Goal: Navigation & Orientation: Find specific page/section

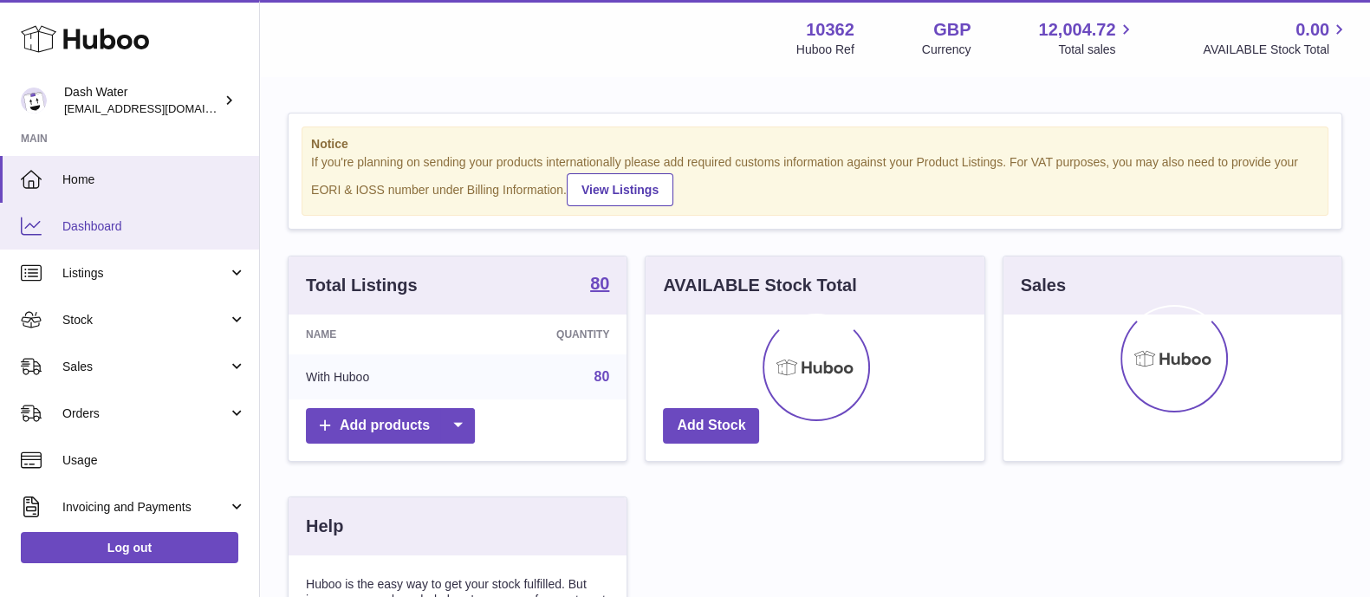
drag, startPoint x: 0, startPoint y: 0, endPoint x: 102, endPoint y: 218, distance: 240.4
click at [102, 218] on span "Dashboard" at bounding box center [154, 226] width 184 height 16
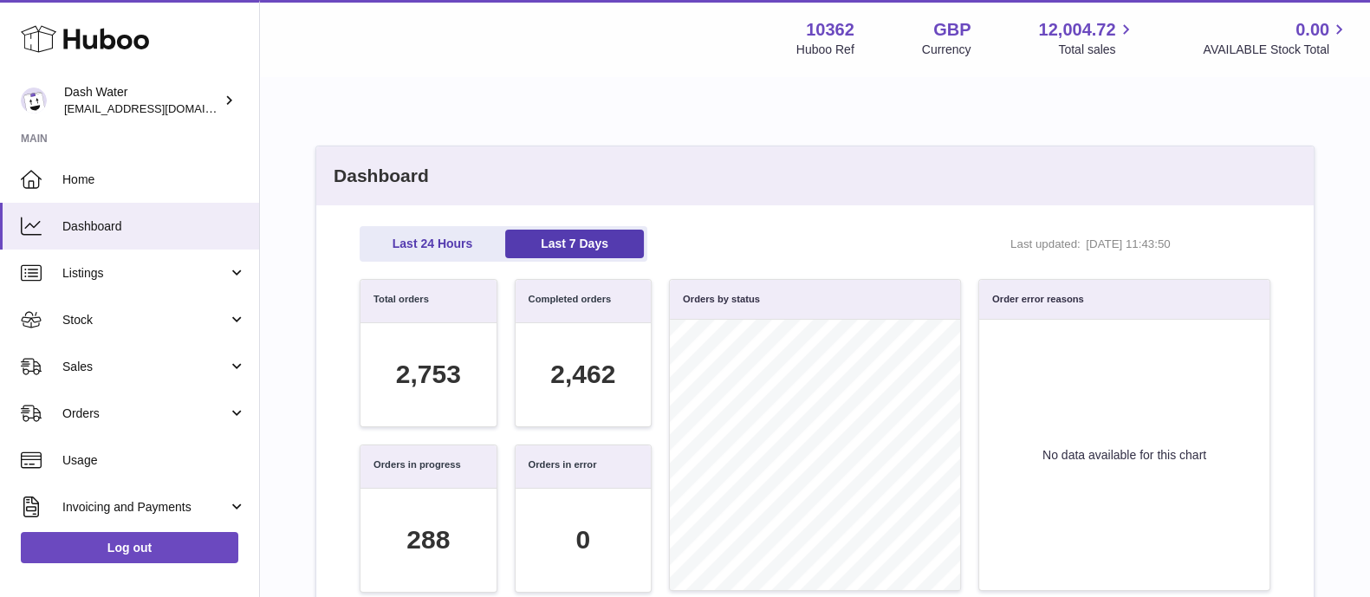
scroll to position [198, 893]
click at [172, 362] on span "Sales" at bounding box center [145, 367] width 166 height 16
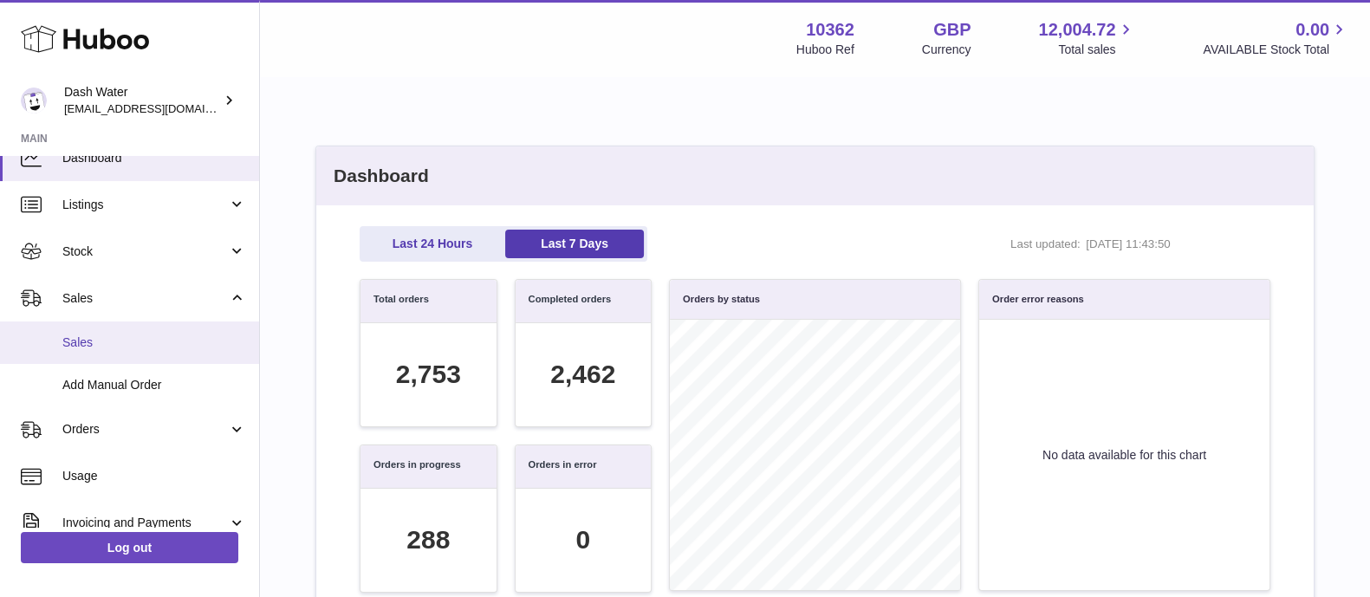
scroll to position [69, 0]
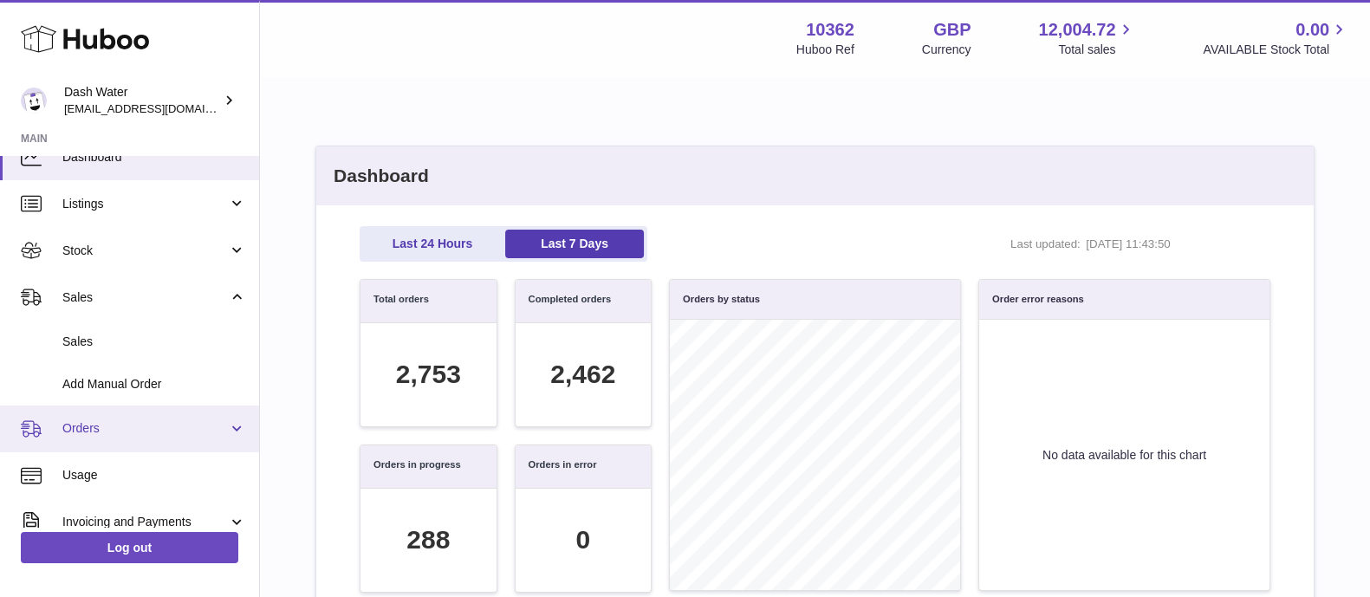
click at [108, 414] on link "Orders" at bounding box center [129, 429] width 259 height 47
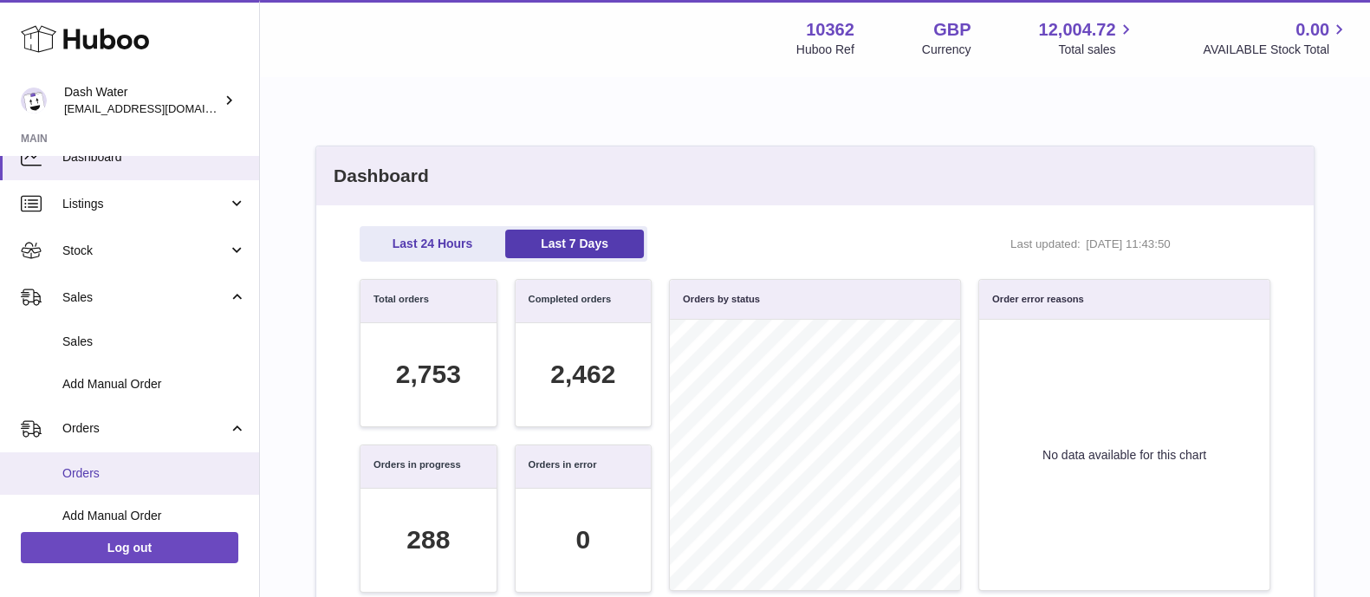
click at [98, 461] on link "Orders" at bounding box center [129, 473] width 259 height 42
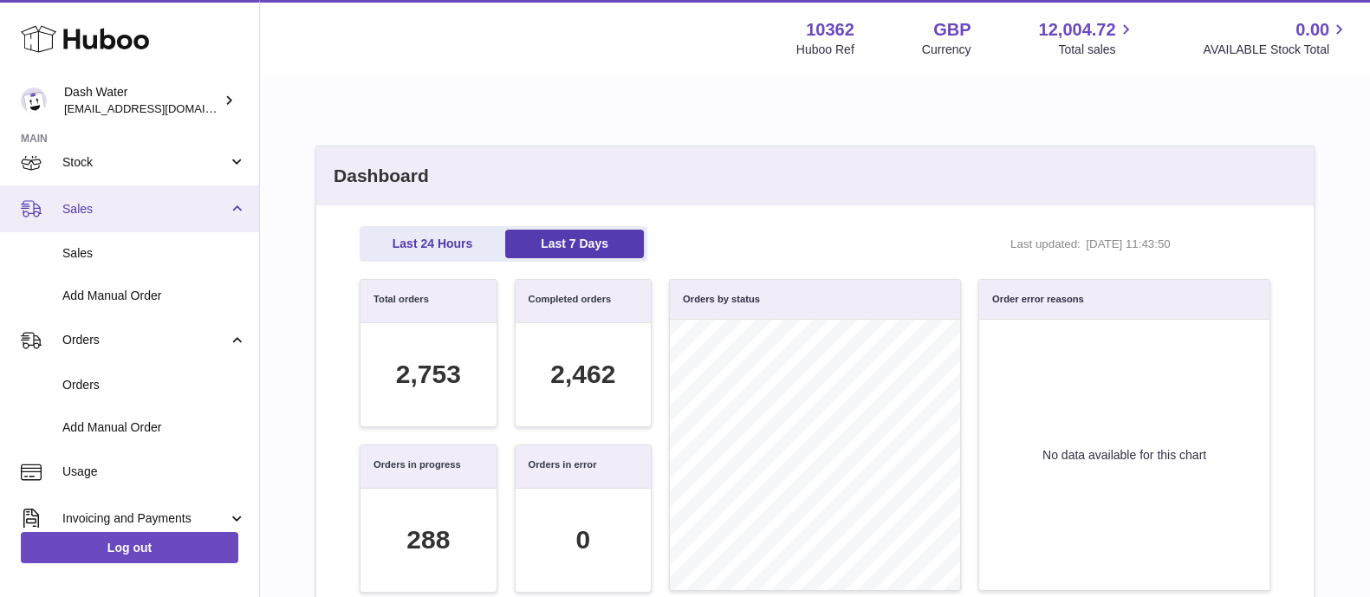
scroll to position [159, 0]
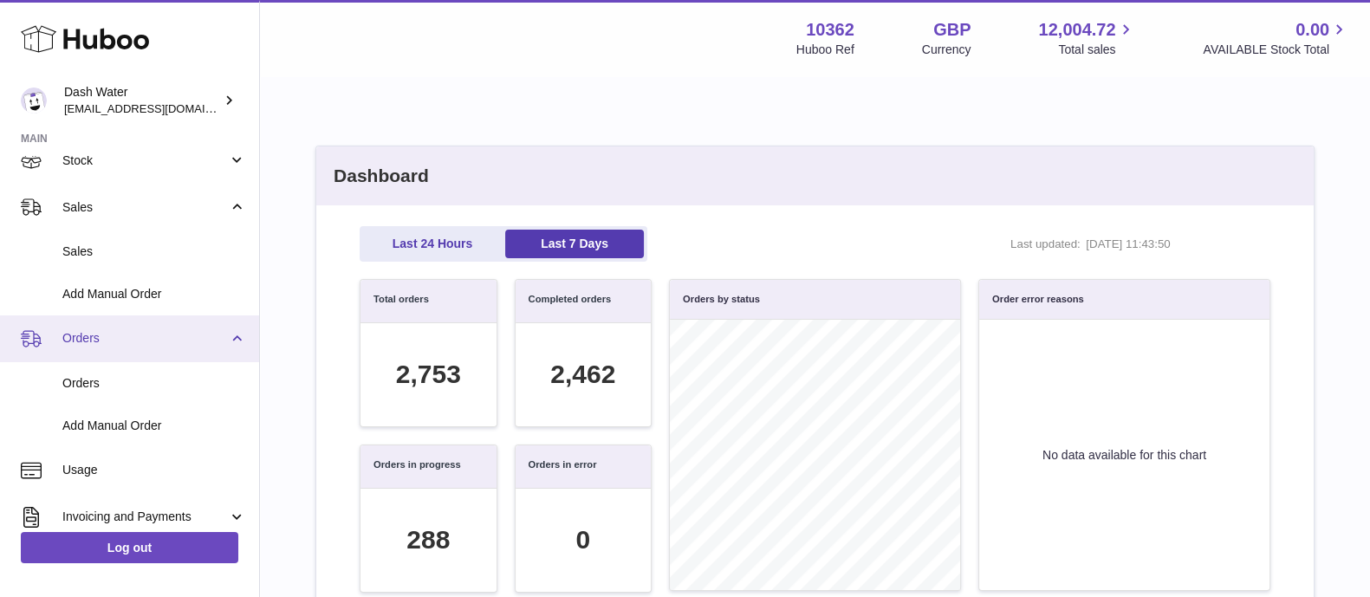
click at [120, 352] on link "Orders" at bounding box center [129, 339] width 259 height 47
click at [120, 353] on link "Orders" at bounding box center [129, 339] width 259 height 47
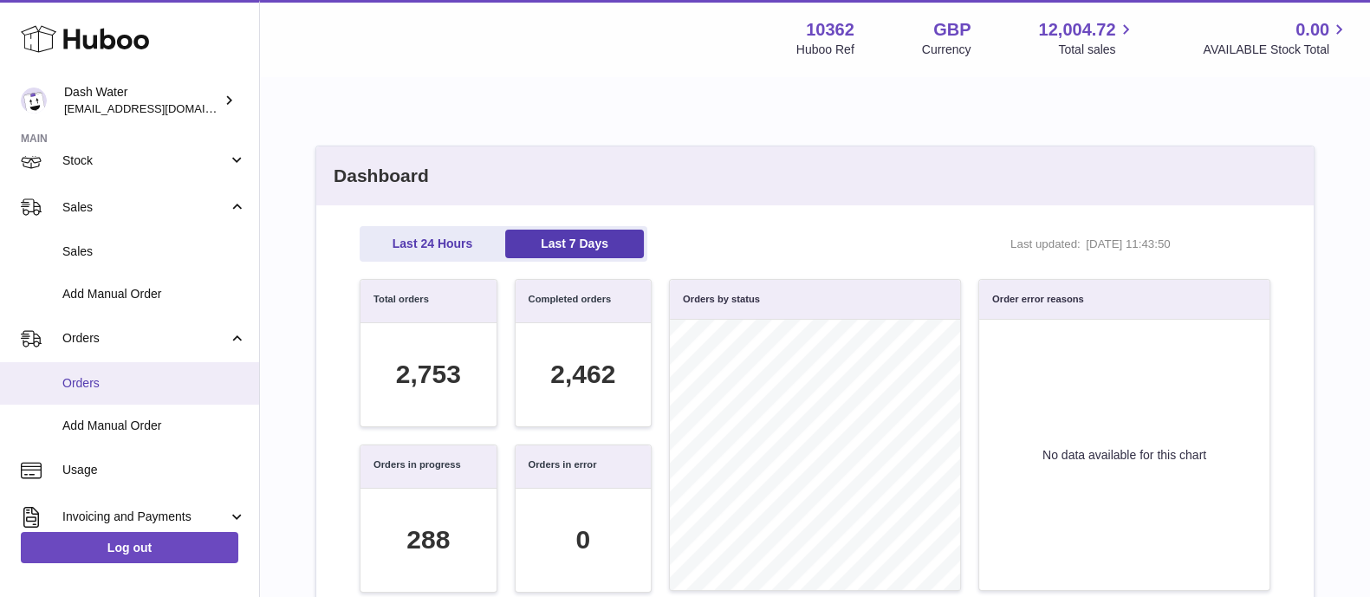
click at [127, 380] on span "Orders" at bounding box center [154, 383] width 184 height 16
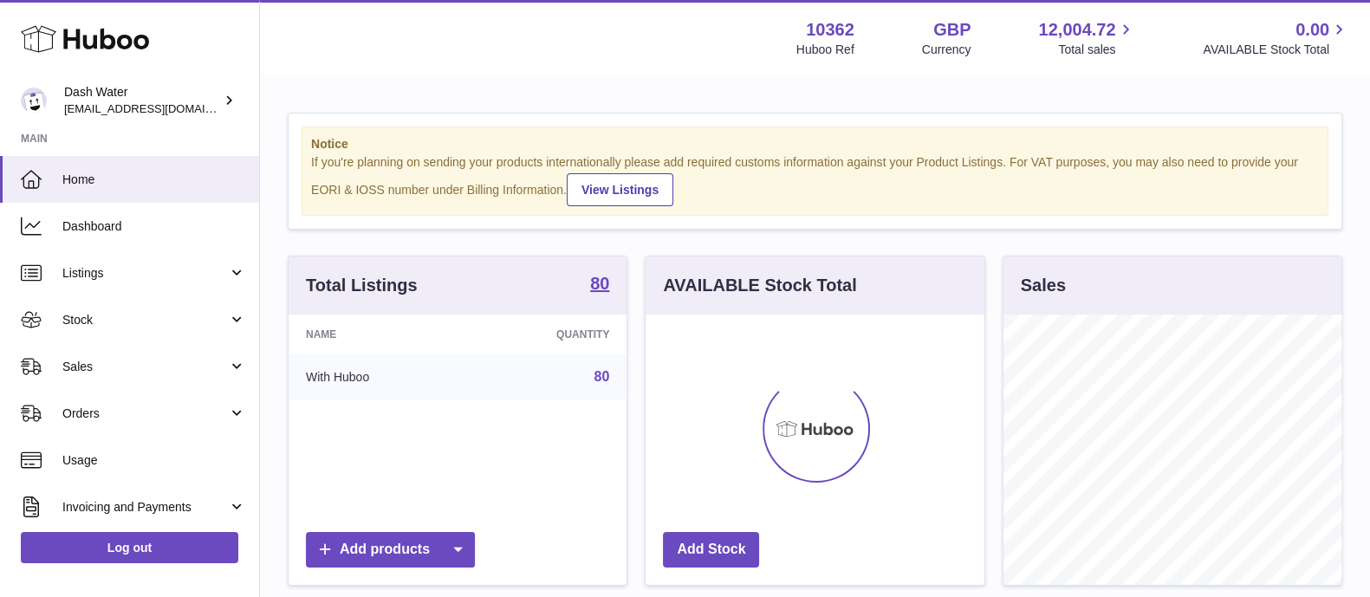
scroll to position [270, 337]
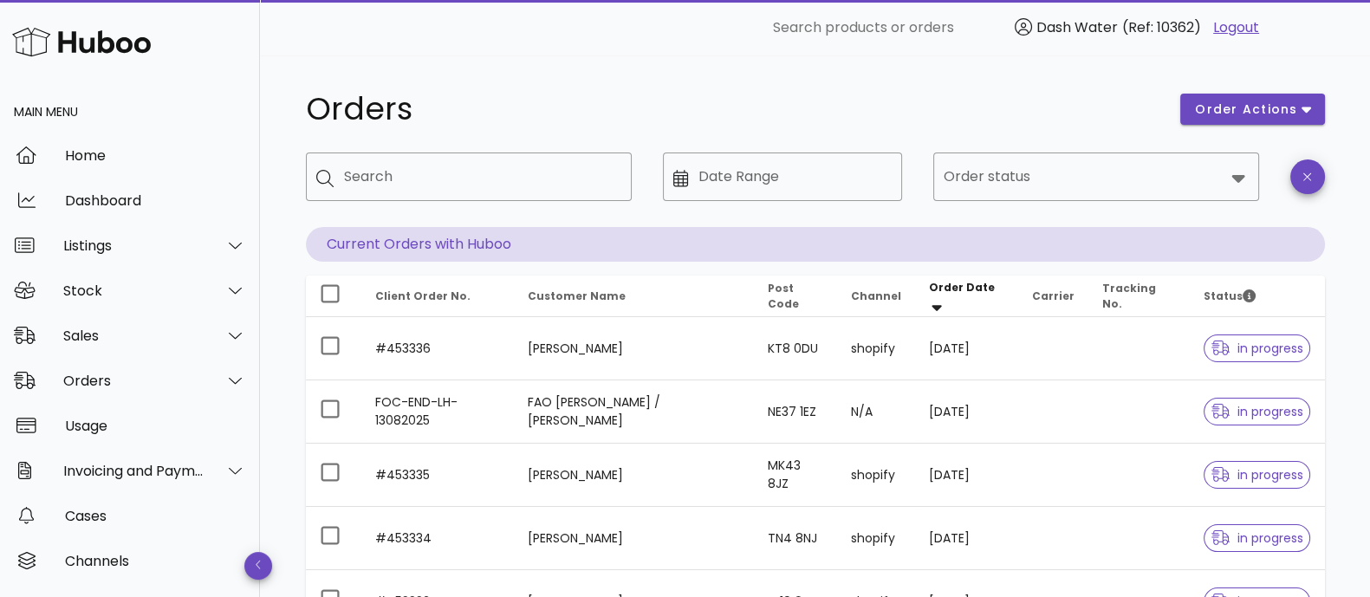
click at [302, 226] on div "​ Search" at bounding box center [469, 189] width 347 height 95
click at [277, 338] on div "Orders order actions ​ Search ​ Date Range ​ Order status Current Orders with H…" at bounding box center [815, 597] width 1103 height 1085
